Goal: Check status: Check status

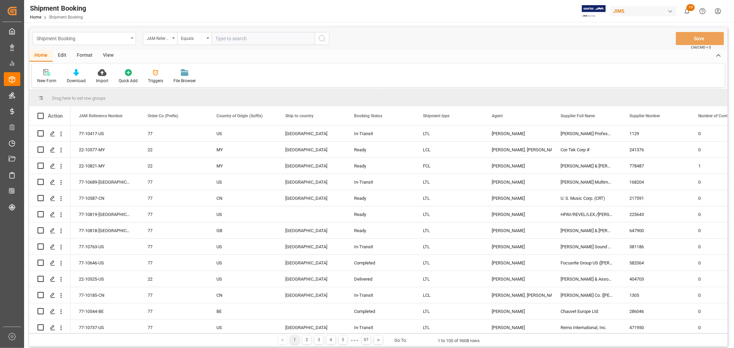
click at [100, 36] on div "Shipment Booking" at bounding box center [82, 38] width 92 height 9
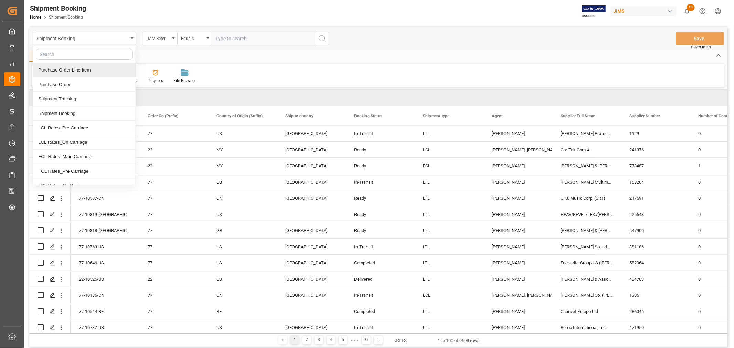
click at [92, 71] on div "Purchase Order Line Item" at bounding box center [84, 70] width 103 height 14
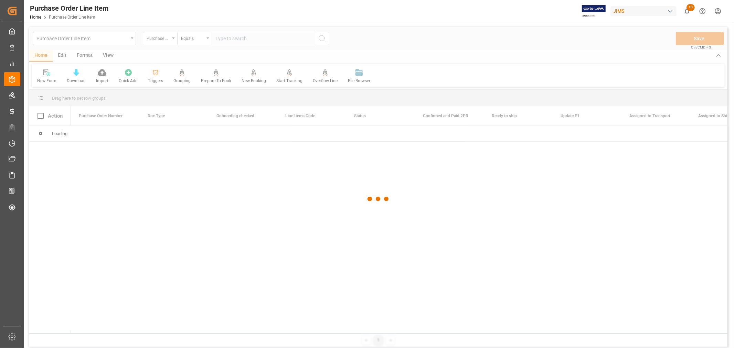
click at [162, 40] on div at bounding box center [378, 199] width 698 height 344
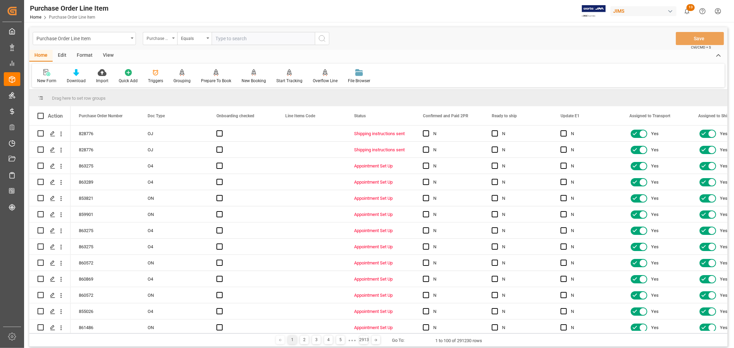
click at [161, 40] on div "Purchase Order Number" at bounding box center [158, 38] width 23 height 8
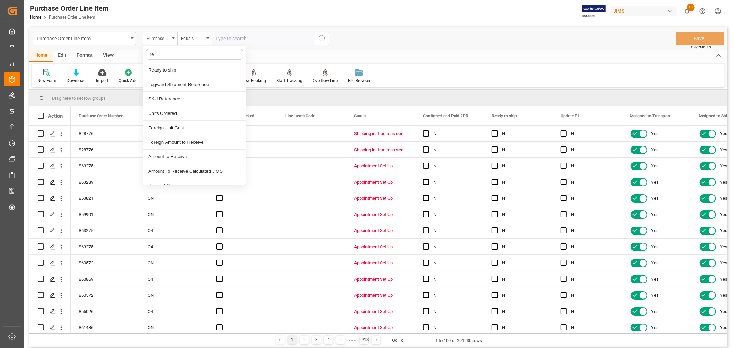
type input "ref"
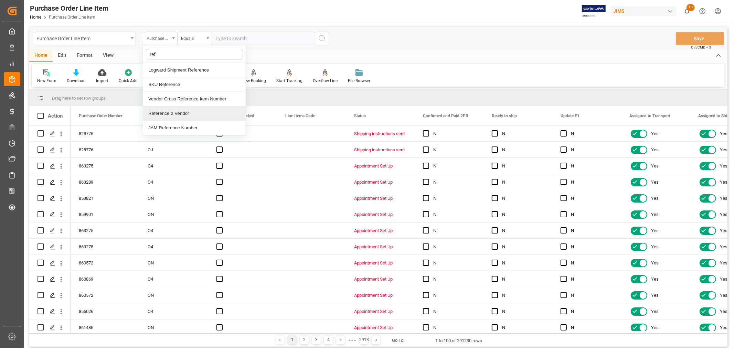
click at [173, 112] on div "Reference 2 Vendor" at bounding box center [194, 113] width 103 height 14
click at [230, 38] on input "text" at bounding box center [263, 38] width 103 height 13
paste input "77-10806-CN"
type input "77-10806-CN"
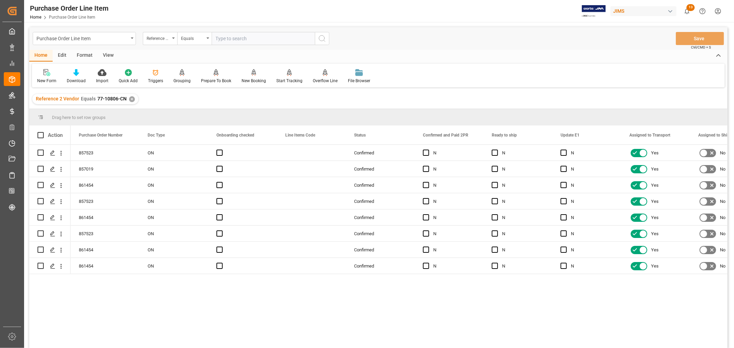
click at [107, 56] on div "View" at bounding box center [108, 56] width 21 height 12
click at [44, 76] on div "Default" at bounding box center [44, 76] width 24 height 15
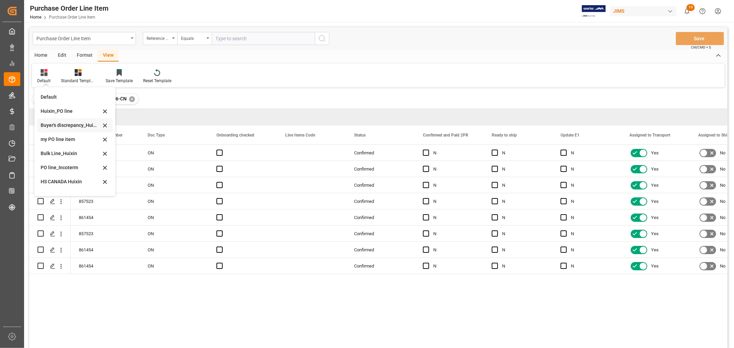
click at [70, 125] on div "Buyer's discrepancy_Huixin" at bounding box center [71, 125] width 60 height 7
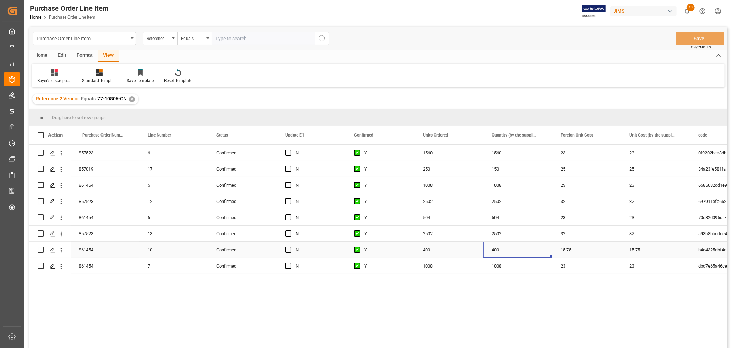
click at [497, 253] on div "400" at bounding box center [518, 250] width 69 height 16
click at [498, 253] on input "400" at bounding box center [518, 253] width 58 height 13
type input "408"
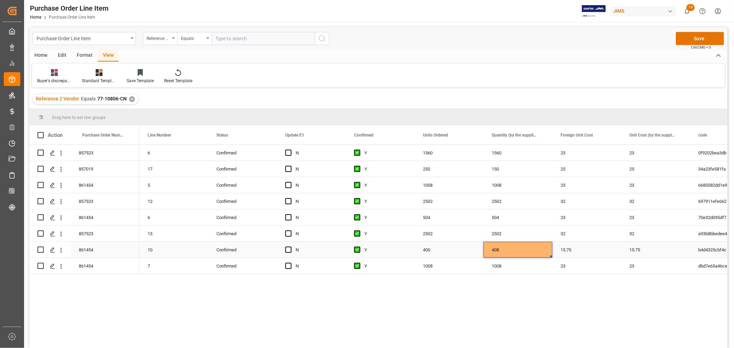
click at [563, 250] on div "15.75" at bounding box center [586, 250] width 69 height 16
click at [701, 39] on button "Save" at bounding box center [700, 38] width 48 height 13
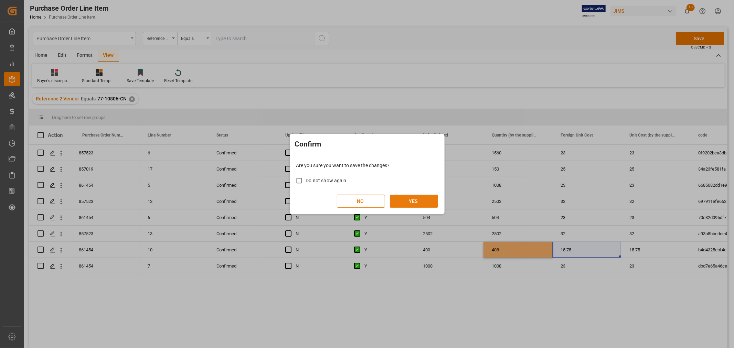
click at [407, 198] on button "YES" at bounding box center [414, 201] width 48 height 13
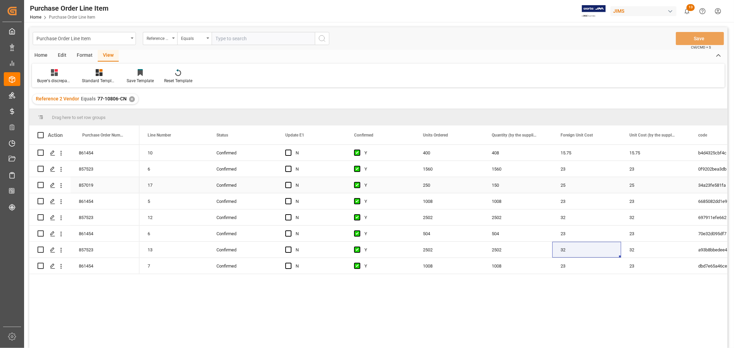
click at [428, 185] on div "250" at bounding box center [449, 185] width 69 height 16
click at [499, 184] on div "150" at bounding box center [518, 185] width 69 height 16
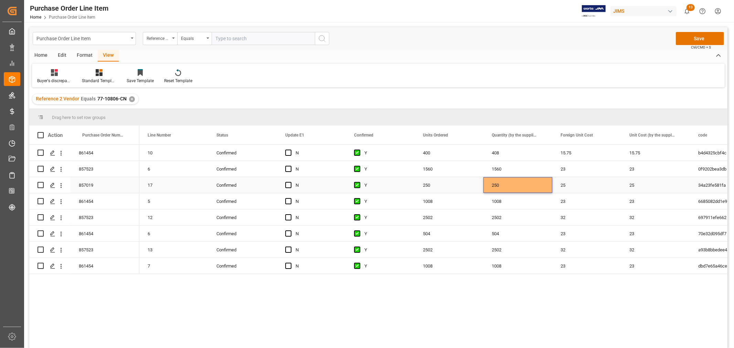
click at [532, 185] on div "250" at bounding box center [518, 185] width 69 height 16
click at [563, 187] on div "25" at bounding box center [586, 185] width 69 height 16
click at [703, 36] on button "Save" at bounding box center [700, 38] width 48 height 13
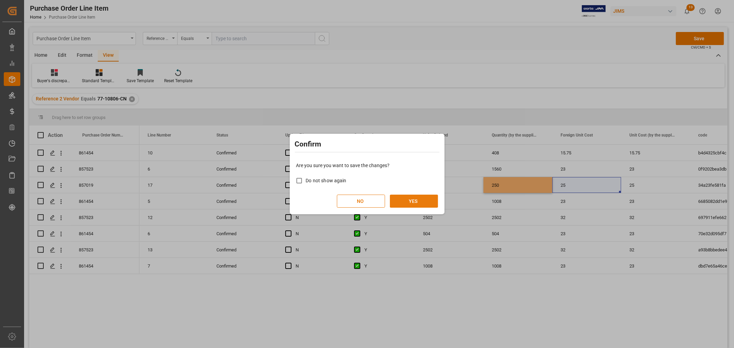
click at [401, 199] on button "YES" at bounding box center [414, 201] width 48 height 13
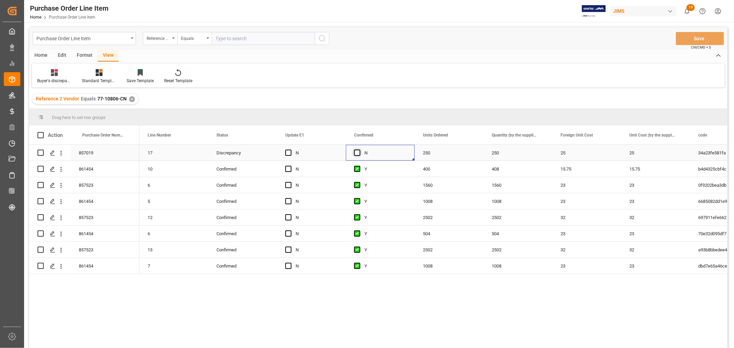
click at [358, 150] on span "Press SPACE to select this row." at bounding box center [357, 153] width 6 height 6
click at [359, 150] on input "Press SPACE to select this row." at bounding box center [359, 150] width 0 height 0
click at [697, 35] on button "Save" at bounding box center [700, 38] width 48 height 13
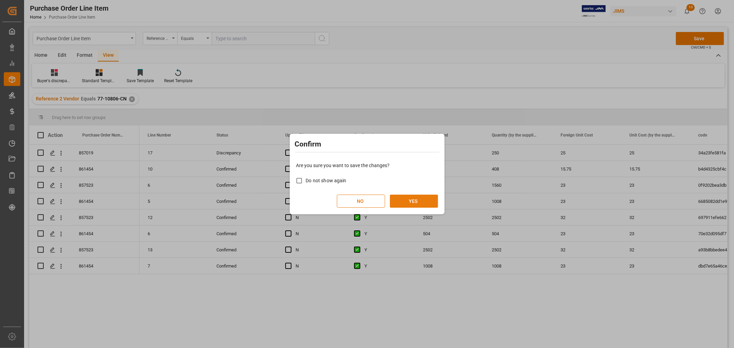
click at [412, 195] on button "YES" at bounding box center [414, 201] width 48 height 13
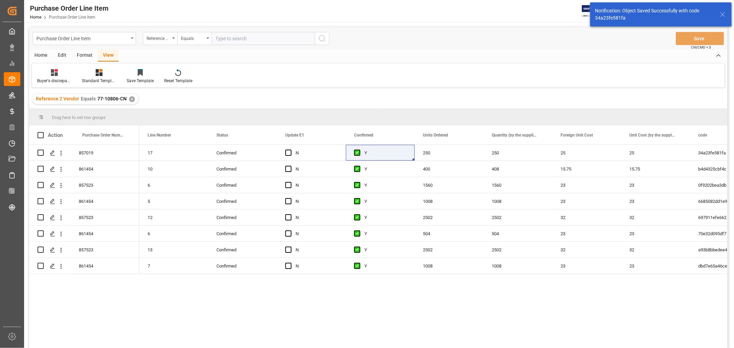
click at [397, 91] on div "Reference 2 Vendor Equals 77-10806-CN ✕" at bounding box center [378, 98] width 698 height 19
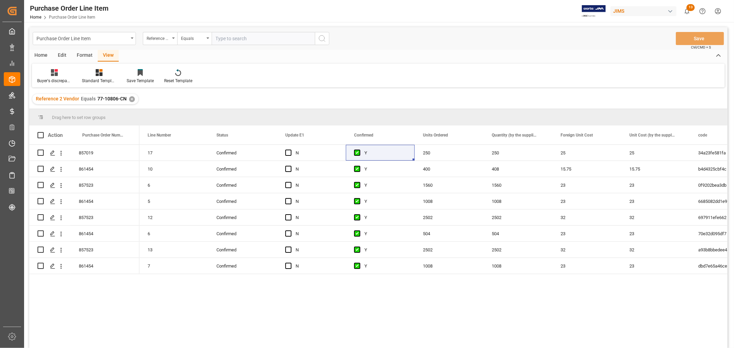
click at [340, 330] on div "17 Confirmed N Y 250 250 25 25 34a23fe581fa JBLWIND3AM 10 Confirmed N Y 400 408…" at bounding box center [433, 249] width 588 height 208
click at [436, 73] on div "Buyer's discrepancy_Huixin Standard Templates Save Template Reset Template" at bounding box center [378, 76] width 693 height 24
click at [131, 98] on div "✕" at bounding box center [132, 99] width 6 height 6
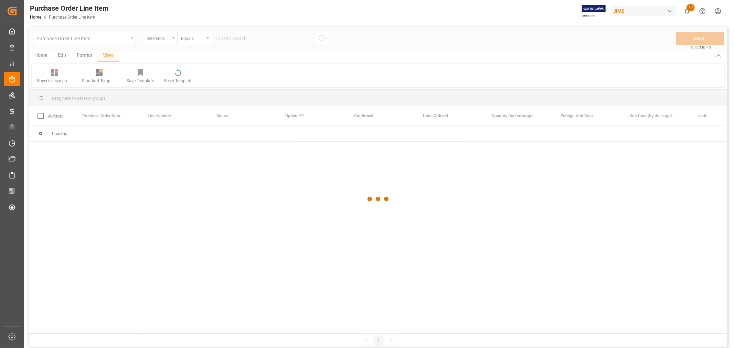
click at [122, 40] on div at bounding box center [378, 199] width 698 height 344
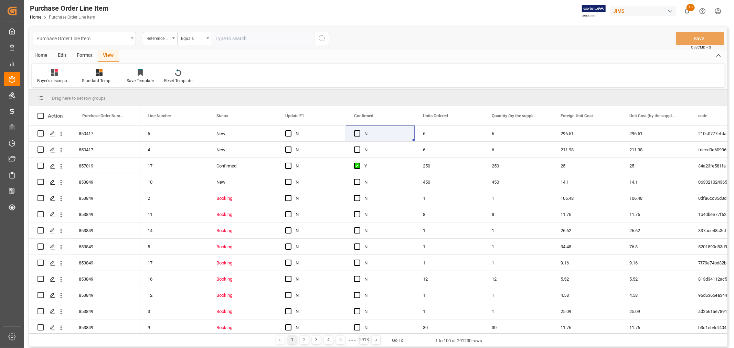
click at [121, 40] on div "Purchase Order Line Item" at bounding box center [82, 38] width 92 height 9
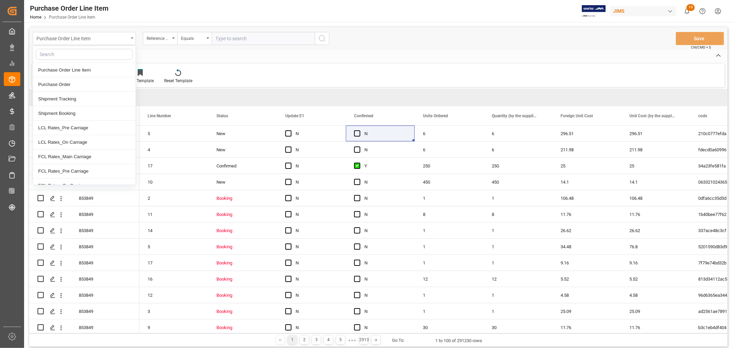
type input "b"
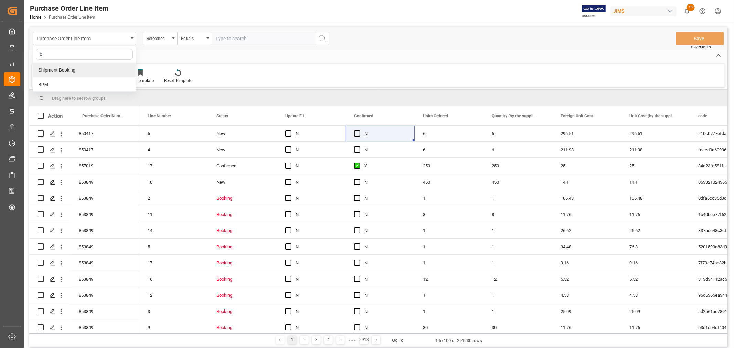
click at [81, 70] on div "Shipment Booking" at bounding box center [84, 70] width 103 height 14
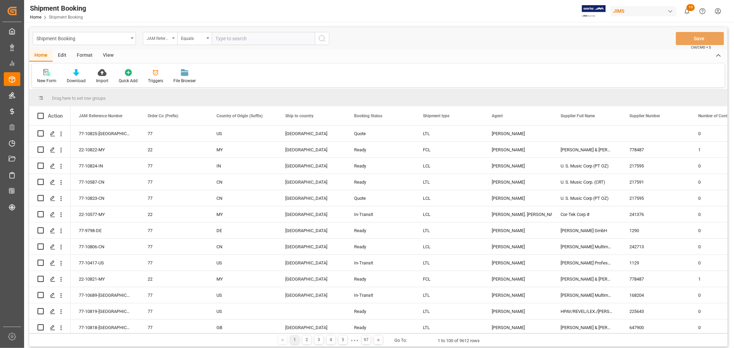
click at [159, 35] on div "JAM Reference Number" at bounding box center [158, 38] width 23 height 8
type input "agent"
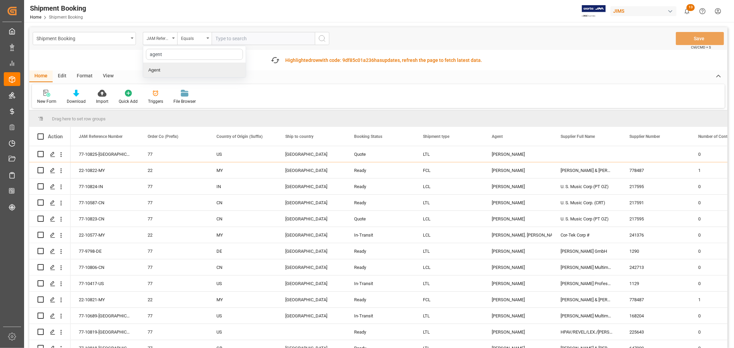
click at [159, 70] on div "Agent" at bounding box center [194, 70] width 103 height 14
click at [236, 39] on span "Select Items" at bounding box center [230, 39] width 29 height 6
type input "hui"
click at [235, 68] on span "[PERSON_NAME]" at bounding box center [244, 70] width 38 height 6
click at [225, 68] on input "[PERSON_NAME]" at bounding box center [218, 69] width 13 height 13
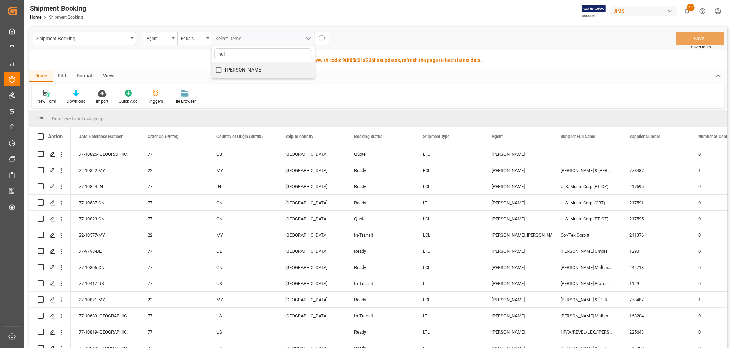
checkbox input "true"
click at [320, 35] on icon "search button" at bounding box center [322, 38] width 8 height 8
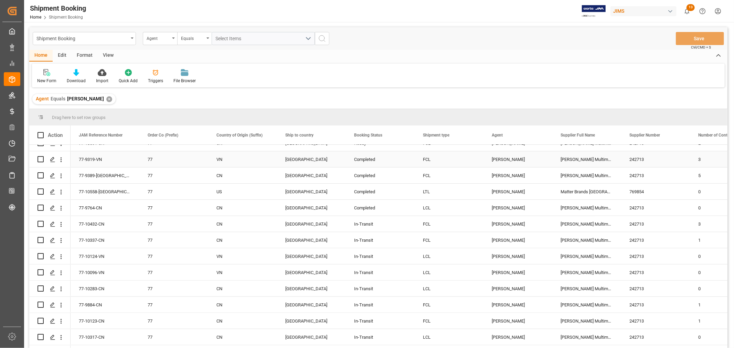
scroll to position [191, 0]
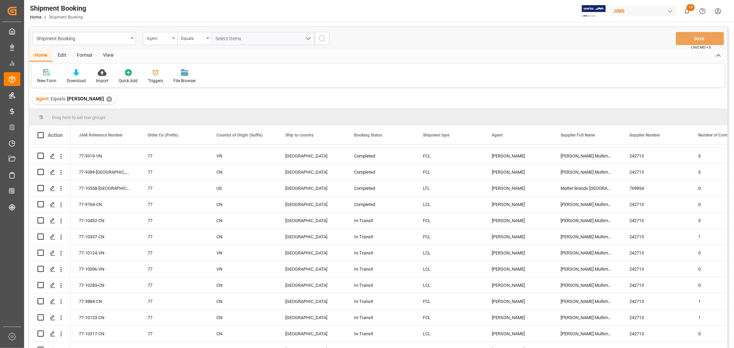
click at [167, 36] on div "Agent" at bounding box center [158, 38] width 23 height 8
click at [166, 126] on div "Booking Status" at bounding box center [194, 128] width 103 height 14
click at [225, 36] on span "Select Items" at bounding box center [230, 39] width 29 height 6
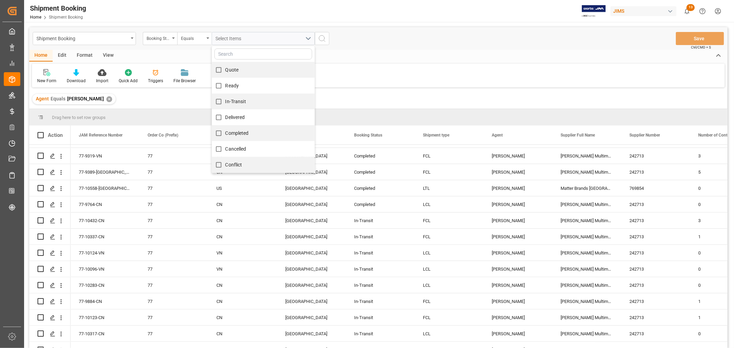
click at [236, 162] on span "Conflict" at bounding box center [233, 165] width 17 height 6
click at [225, 162] on input "Conflict" at bounding box center [218, 164] width 13 height 13
checkbox input "true"
click at [321, 39] on icon "search button" at bounding box center [322, 38] width 8 height 8
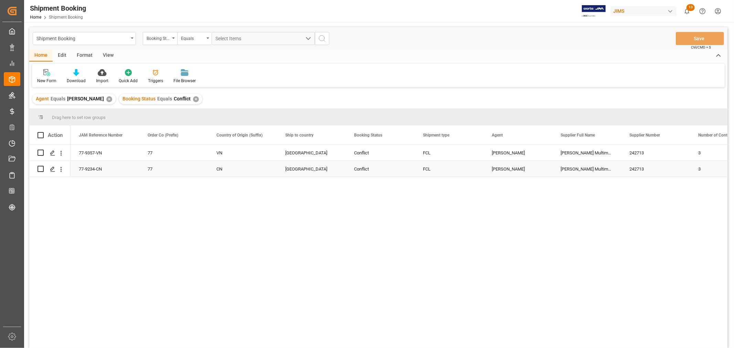
click at [103, 170] on div "77-9234-CN" at bounding box center [105, 169] width 69 height 16
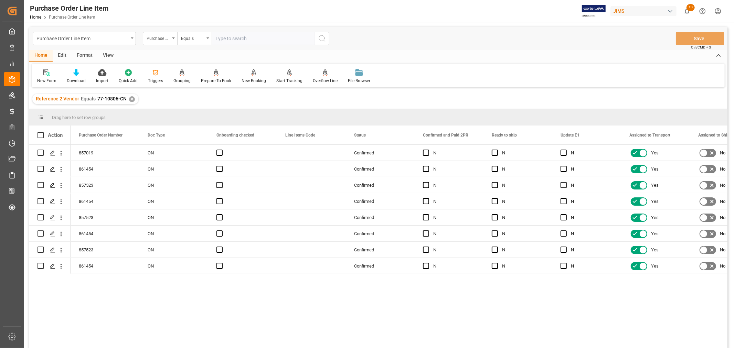
click at [133, 97] on div "Reference 2 Vendor Equals 77-10806-CN ✕" at bounding box center [85, 99] width 106 height 10
click at [129, 100] on div "✕" at bounding box center [132, 99] width 6 height 6
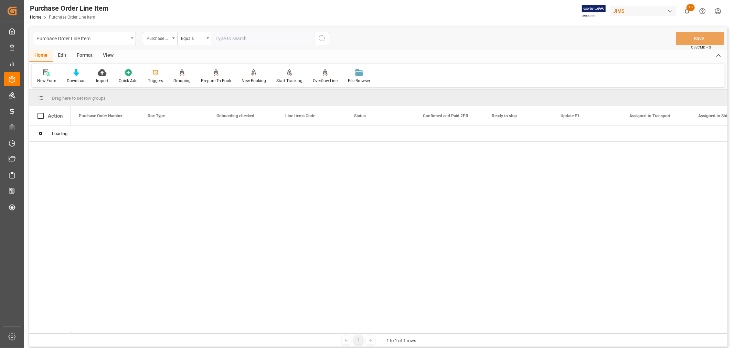
click at [219, 40] on input "text" at bounding box center [263, 38] width 103 height 13
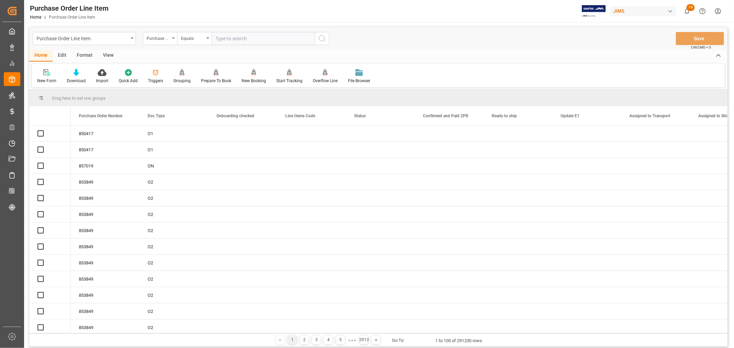
paste input "77-9234-CN"
type input "77-9234-CN"
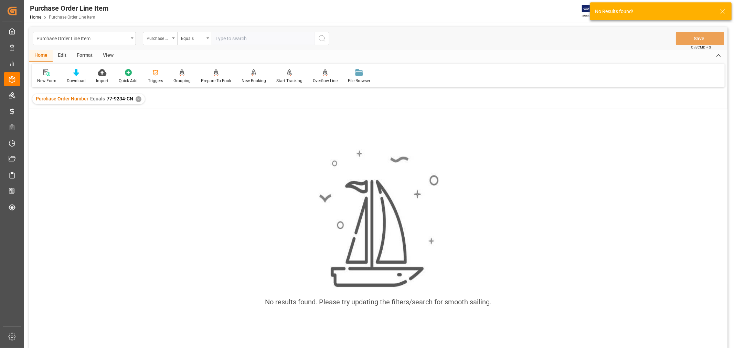
click at [138, 98] on div "✕" at bounding box center [139, 99] width 6 height 6
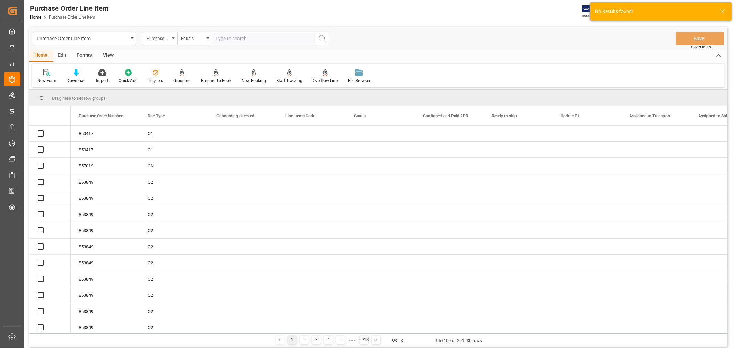
click at [168, 39] on div "Purchase Order Number" at bounding box center [158, 38] width 23 height 8
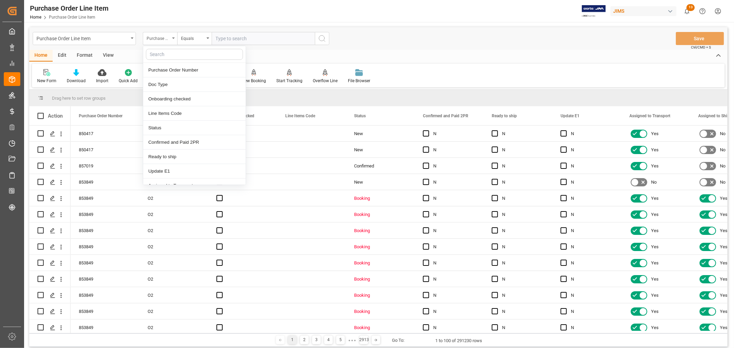
click at [168, 39] on div "Purchase Order Number" at bounding box center [158, 38] width 23 height 8
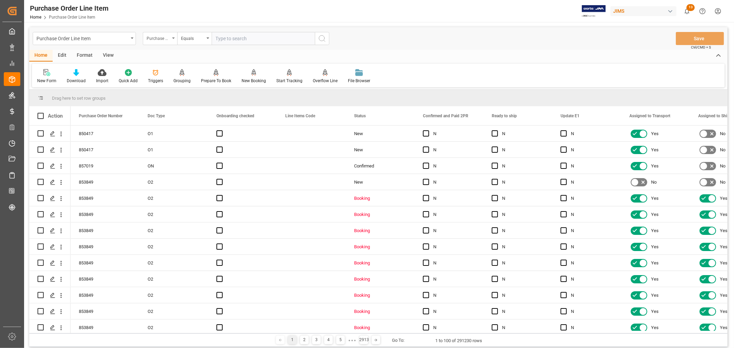
click at [173, 35] on div "Purchase Order Number" at bounding box center [160, 38] width 34 height 13
type input "ref"
click at [183, 113] on div "Reference 2 Vendor" at bounding box center [194, 113] width 103 height 14
click at [229, 37] on input "text" at bounding box center [263, 38] width 103 height 13
paste input "77-9234-CN"
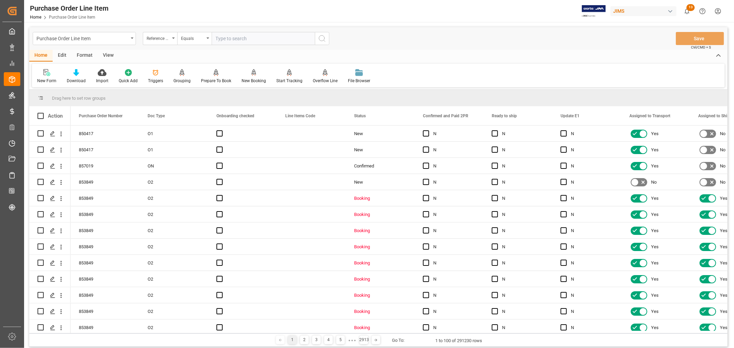
type input "77-9234-CN"
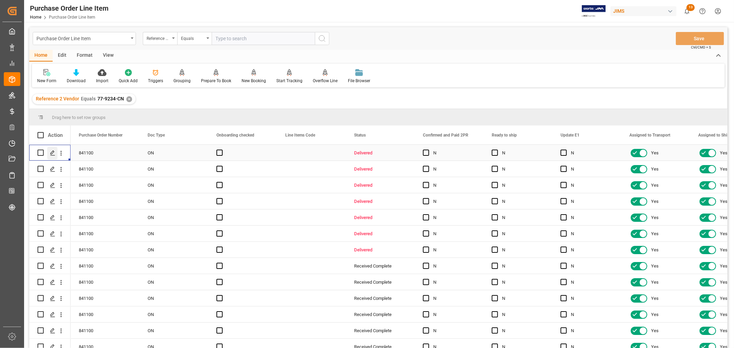
click at [51, 152] on icon "Press SPACE to select this row." at bounding box center [53, 153] width 6 height 6
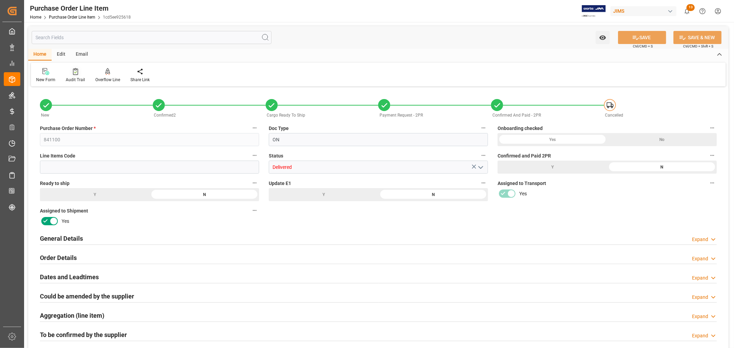
click at [68, 72] on div at bounding box center [75, 71] width 19 height 7
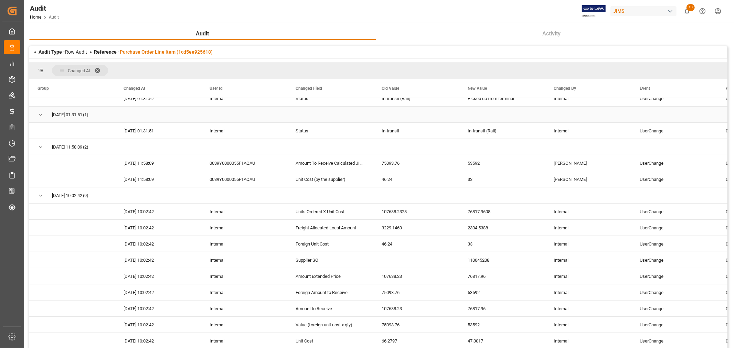
scroll to position [229, 0]
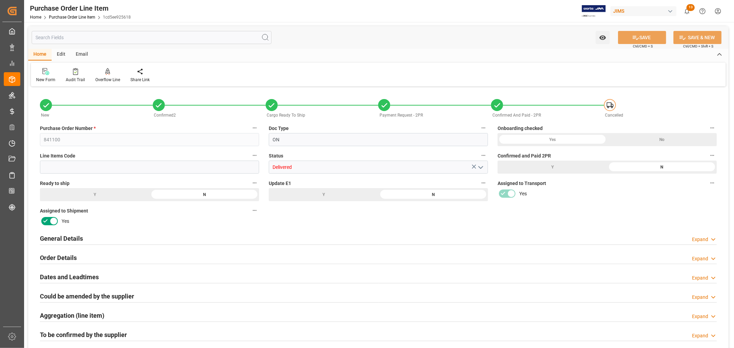
click at [482, 170] on icon "open menu" at bounding box center [481, 168] width 8 height 8
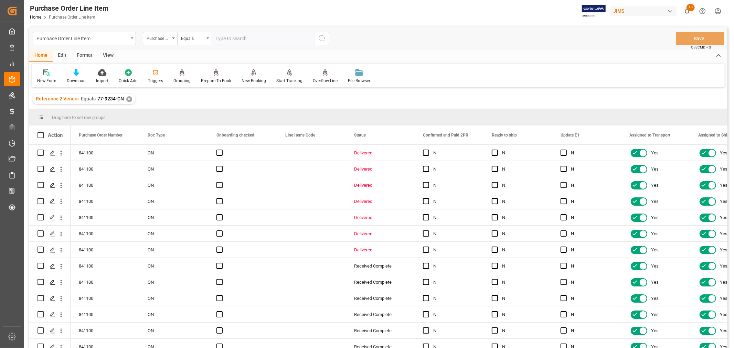
click at [108, 52] on div "View" at bounding box center [108, 56] width 21 height 12
click at [41, 78] on div "Default" at bounding box center [43, 81] width 13 height 6
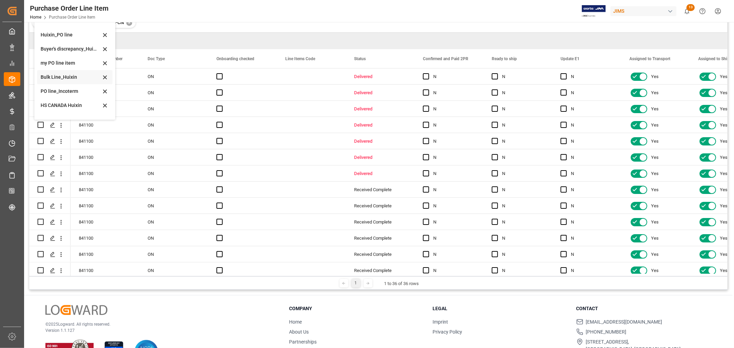
click at [69, 76] on div "Bulk Line_Huixin" at bounding box center [71, 77] width 60 height 7
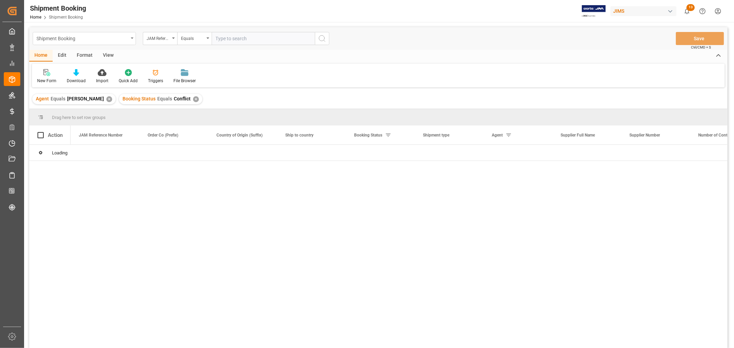
click at [109, 40] on div "Shipment Booking" at bounding box center [82, 38] width 92 height 9
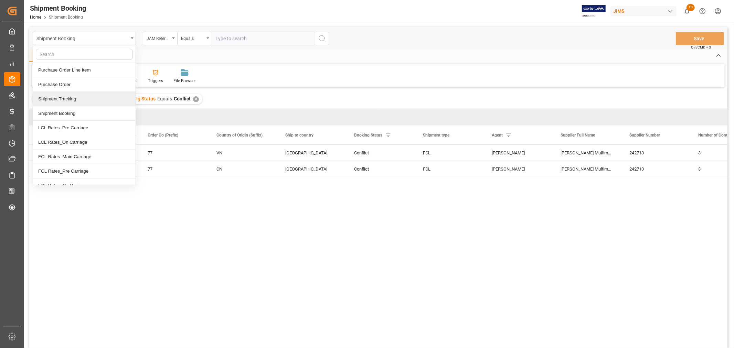
click at [70, 98] on div "Shipment Tracking" at bounding box center [84, 99] width 103 height 14
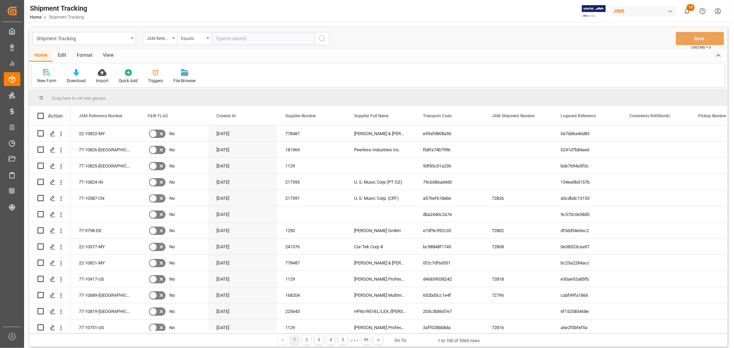
click at [245, 36] on input "text" at bounding box center [263, 38] width 103 height 13
paste input "77-9234-CN"
type input "77-9234-CN"
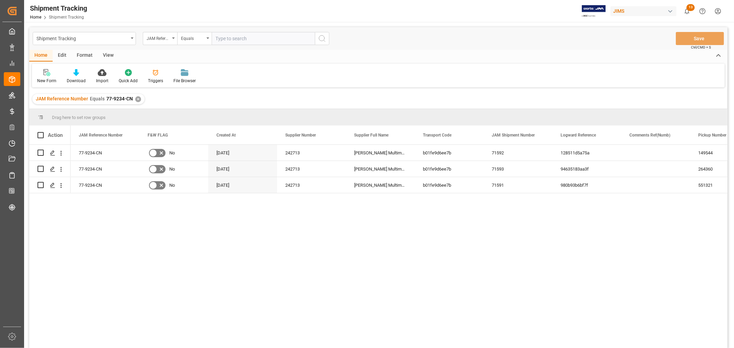
click at [112, 55] on div "View" at bounding box center [108, 56] width 21 height 12
click at [39, 79] on div "Default" at bounding box center [43, 81] width 13 height 6
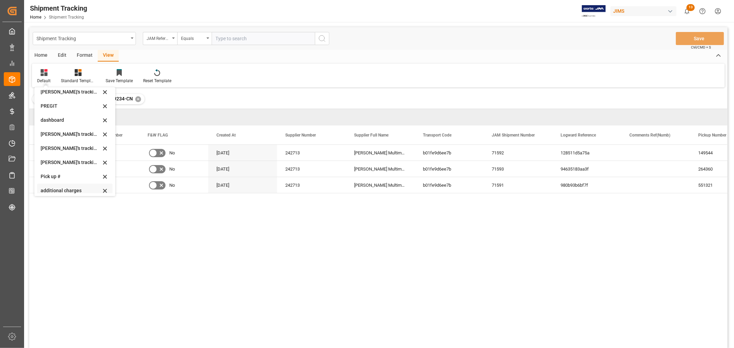
scroll to position [115, 0]
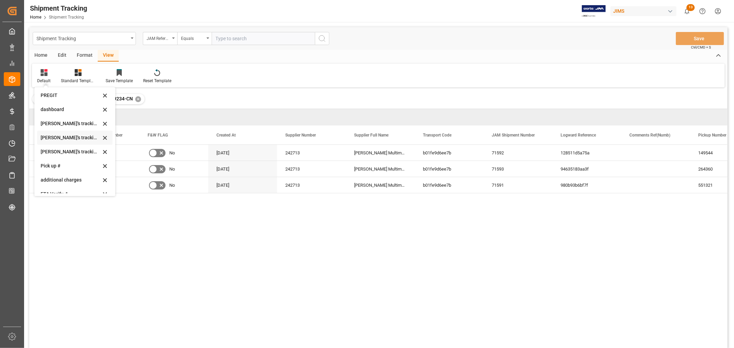
click at [73, 139] on div "Huixin's tracking all # _5" at bounding box center [71, 137] width 60 height 7
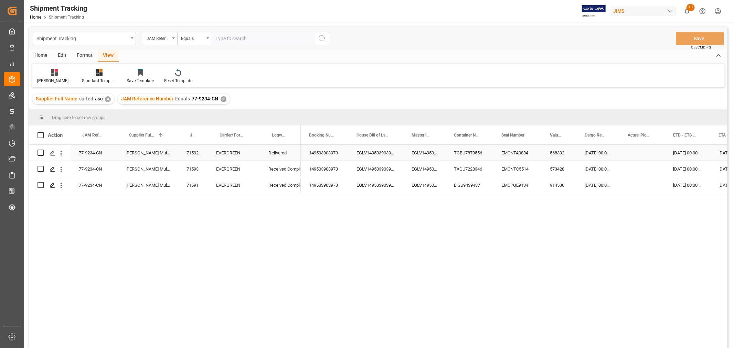
click at [607, 151] on div "12-06-2025 00:00:00" at bounding box center [598, 153] width 43 height 16
click at [693, 150] on div "15-06-2025 00:00:00" at bounding box center [687, 153] width 45 height 16
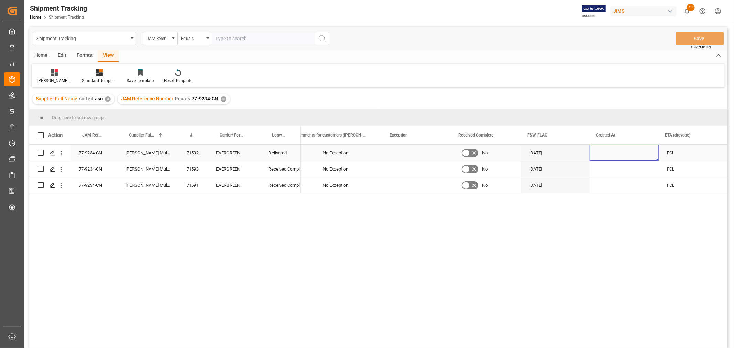
scroll to position [0, 632]
click at [407, 152] on div "Press SPACE to select this row." at bounding box center [417, 153] width 69 height 16
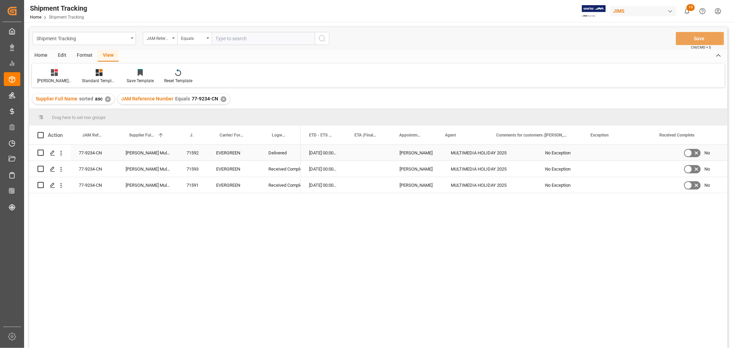
scroll to position [0, 0]
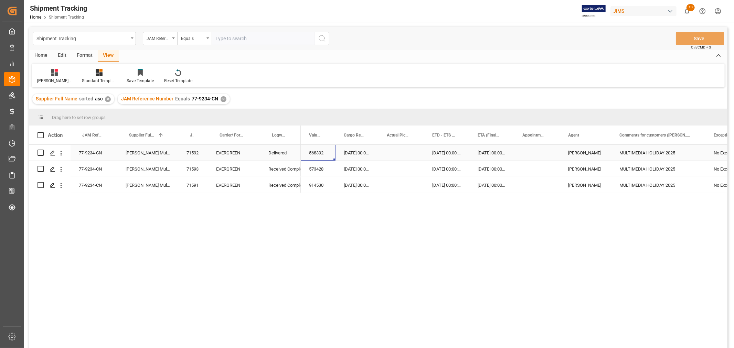
click at [104, 150] on div "77-9234-CN" at bounding box center [94, 153] width 47 height 16
click at [223, 96] on div "JAM Reference Number Equals 77-9234-CN ✕" at bounding box center [174, 99] width 112 height 10
click at [221, 97] on div "✕" at bounding box center [224, 99] width 6 height 6
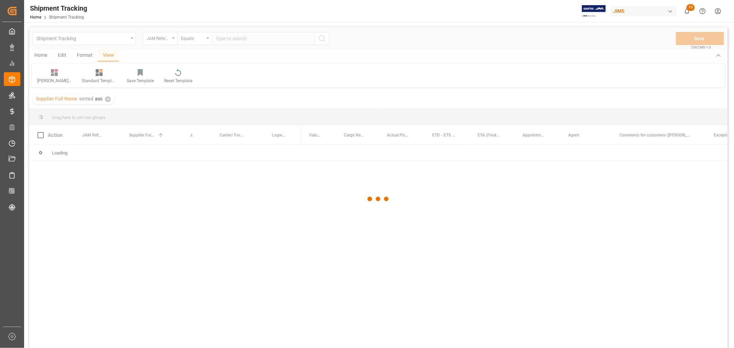
click at [232, 37] on div at bounding box center [378, 199] width 698 height 344
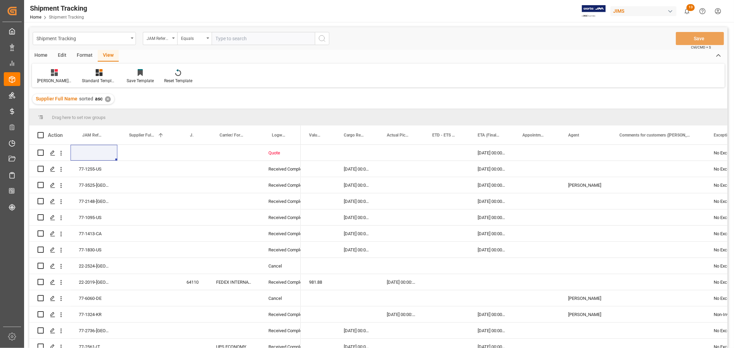
click at [230, 39] on input "text" at bounding box center [263, 38] width 103 height 13
type input "77-9314-cn"
